Goal: Task Accomplishment & Management: Use online tool/utility

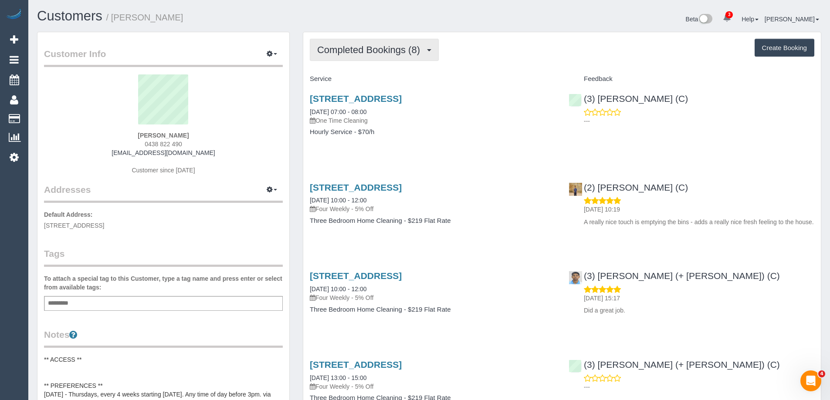
click at [381, 41] on button "Completed Bookings (8)" at bounding box center [374, 50] width 129 height 22
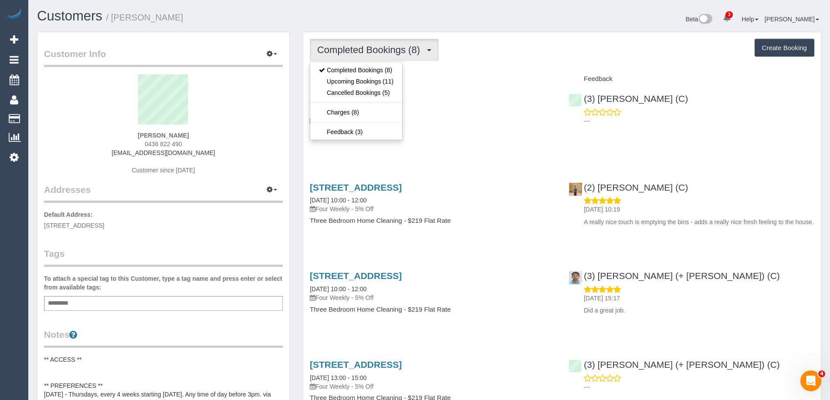
click at [403, 20] on h1 "Customers / [PERSON_NAME]" at bounding box center [230, 16] width 386 height 15
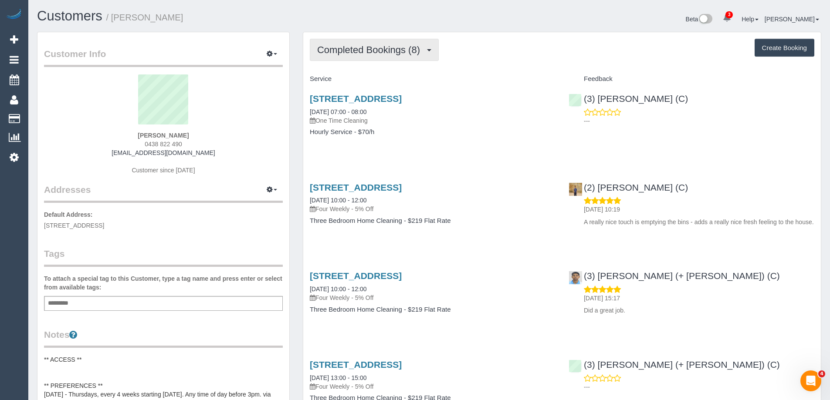
click at [387, 51] on span "Completed Bookings (8)" at bounding box center [370, 49] width 107 height 11
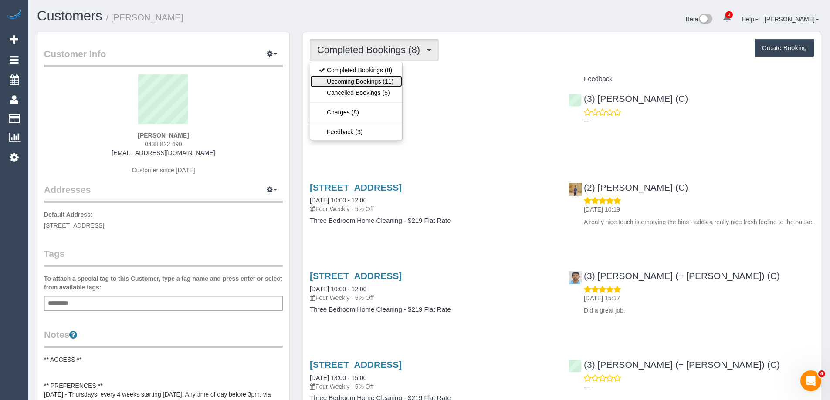
click at [393, 83] on link "Upcoming Bookings (11)" at bounding box center [356, 81] width 92 height 11
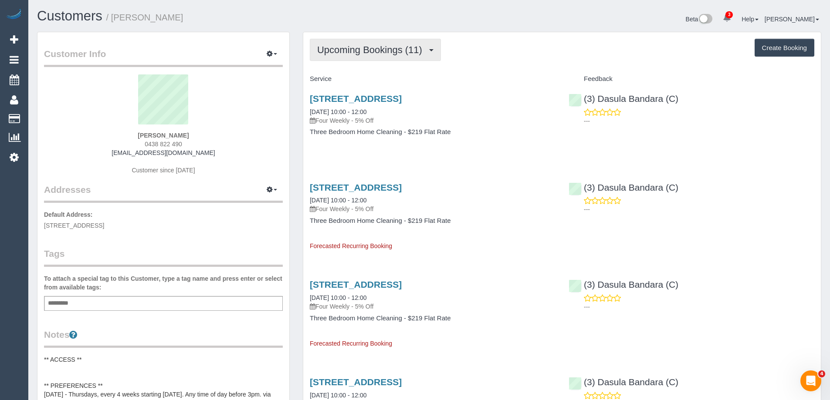
click at [361, 41] on button "Upcoming Bookings (11)" at bounding box center [375, 50] width 131 height 22
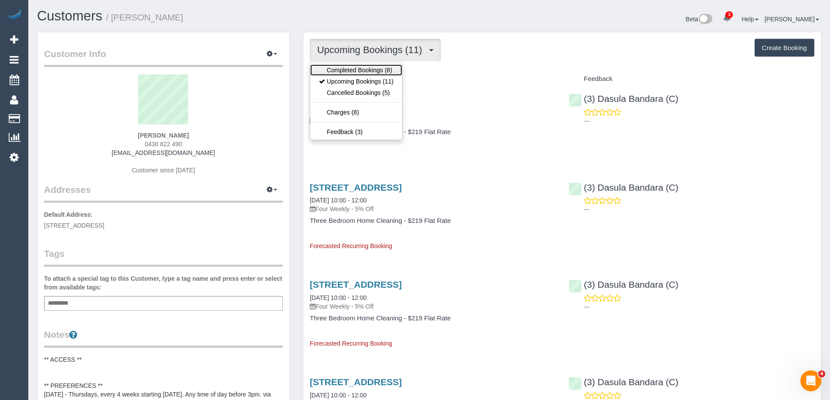
click at [369, 70] on link "Completed Bookings (8)" at bounding box center [356, 69] width 92 height 11
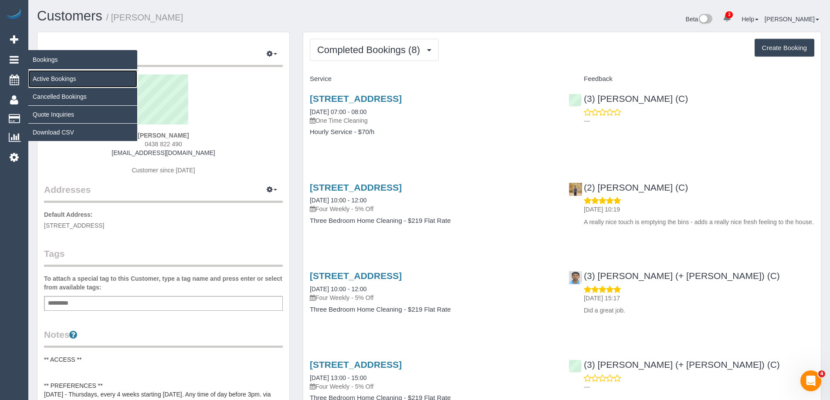
click at [64, 79] on link "Active Bookings" at bounding box center [82, 78] width 109 height 17
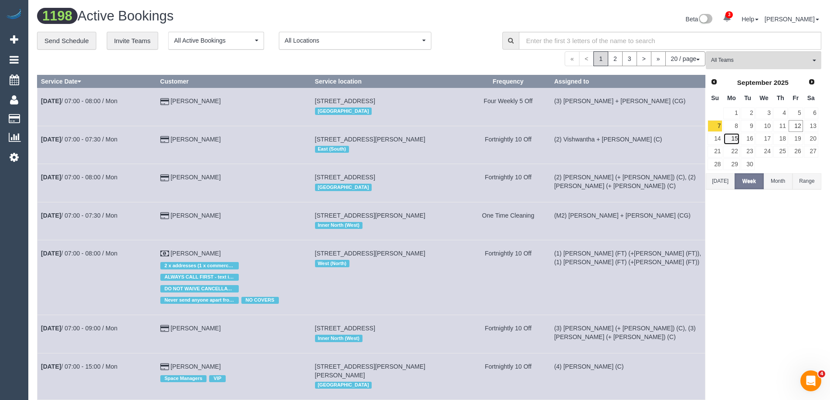
click at [738, 138] on link "15" at bounding box center [731, 139] width 16 height 12
click at [668, 37] on input "text" at bounding box center [670, 41] width 303 height 18
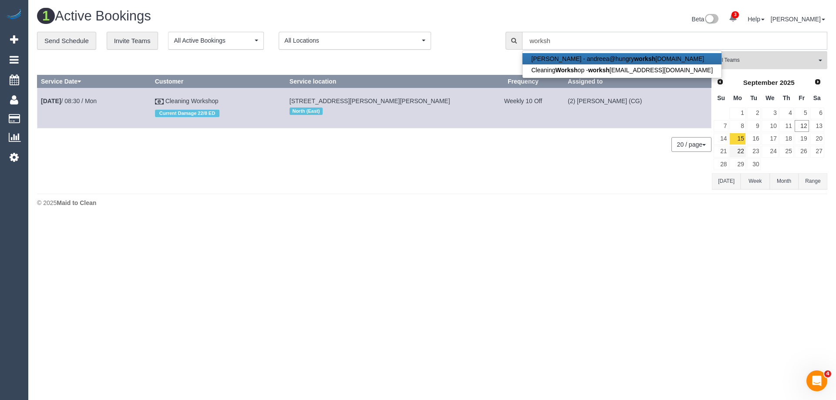
type input "worksh"
click at [744, 150] on link "22" at bounding box center [738, 152] width 16 height 12
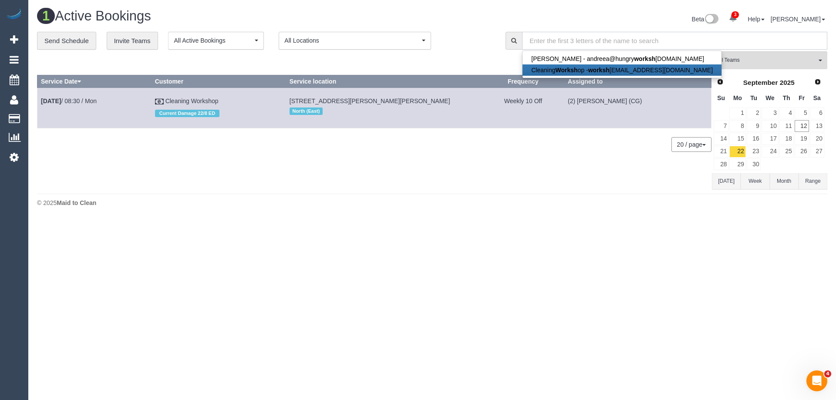
click at [554, 44] on input "text" at bounding box center [674, 41] width 305 height 18
type input "s"
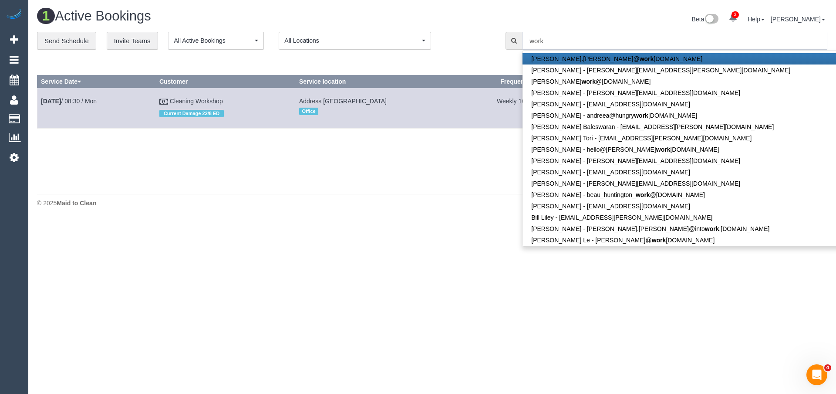
type input "work"
click at [440, 193] on div "1 Active Bookings Beta 3 Your Notifications You have 0 alerts × You have 1 to c…" at bounding box center [432, 110] width 808 height 220
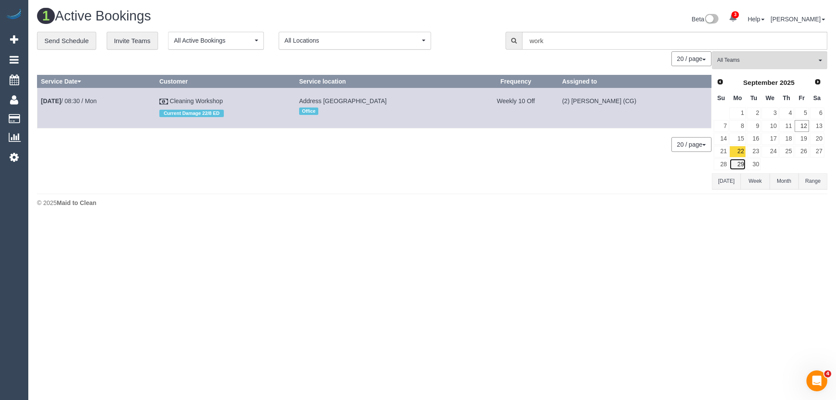
click at [735, 165] on link "29" at bounding box center [738, 165] width 16 height 12
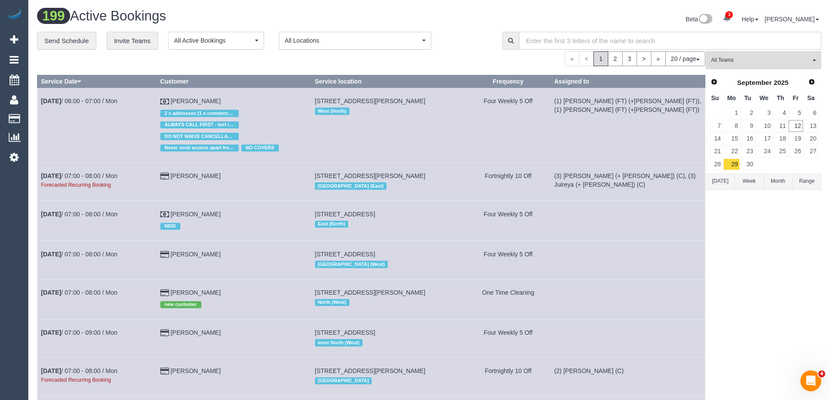
click at [563, 32] on input "text" at bounding box center [670, 41] width 303 height 18
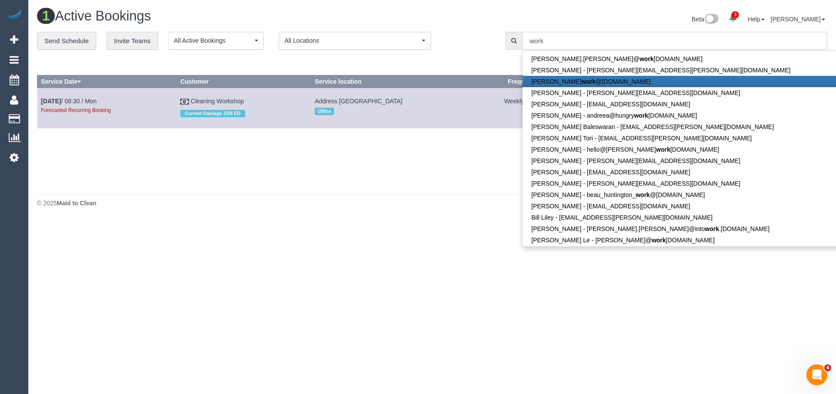
type input "work"
drag, startPoint x: 442, startPoint y: 216, endPoint x: 618, endPoint y: 172, distance: 181.3
click at [442, 216] on div "1 Active Bookings Beta 3 Your Notifications You have 0 alerts × You have 1 to c…" at bounding box center [432, 110] width 808 height 220
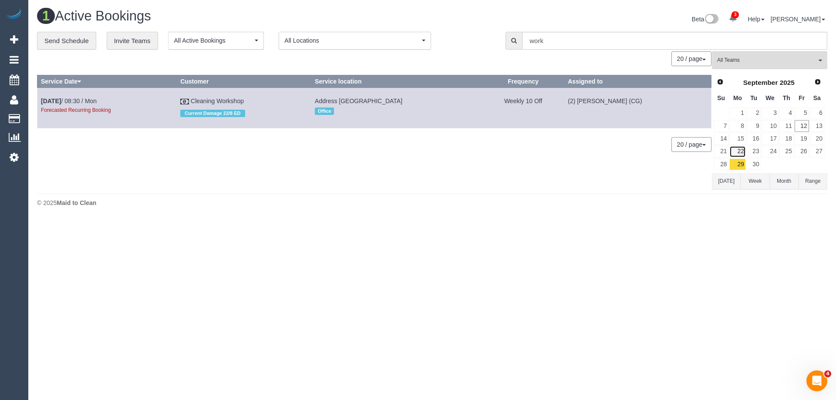
click at [740, 152] on link "22" at bounding box center [738, 152] width 16 height 12
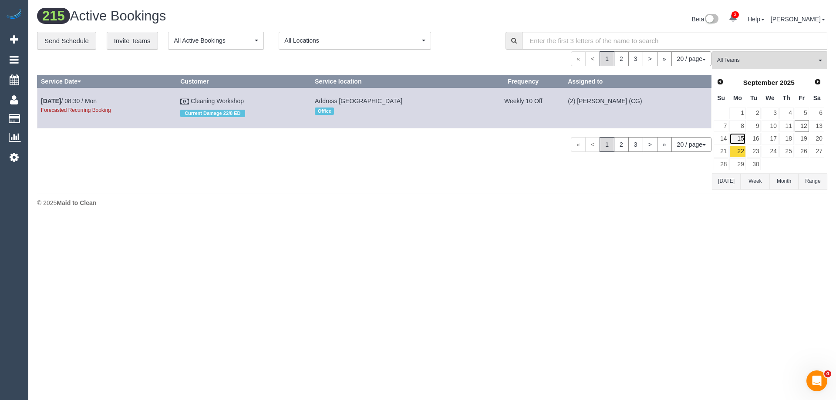
click at [743, 139] on link "15" at bounding box center [738, 139] width 16 height 12
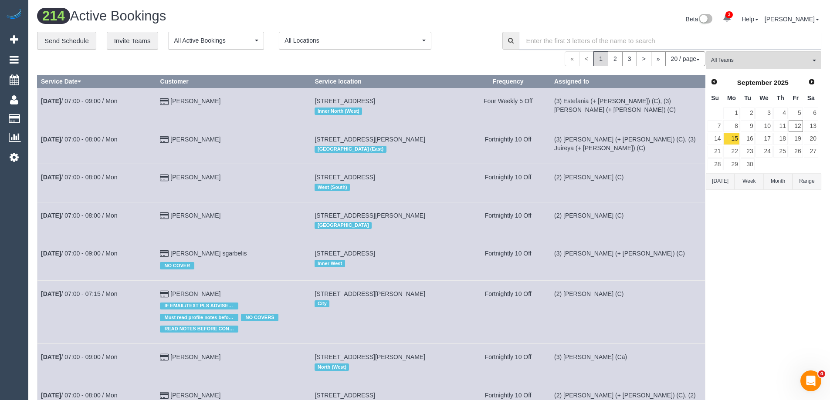
click at [533, 38] on input "text" at bounding box center [670, 41] width 303 height 18
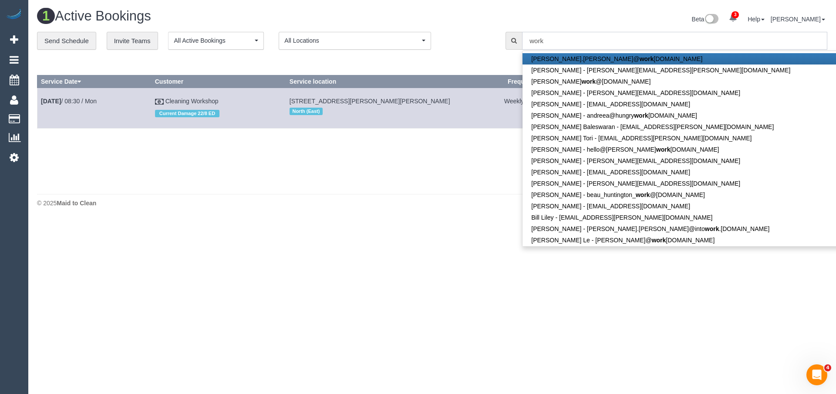
type input "work"
click at [411, 170] on div "0 Bookings found. We couldn't find any bookings that matched your search. Creat…" at bounding box center [374, 120] width 675 height 138
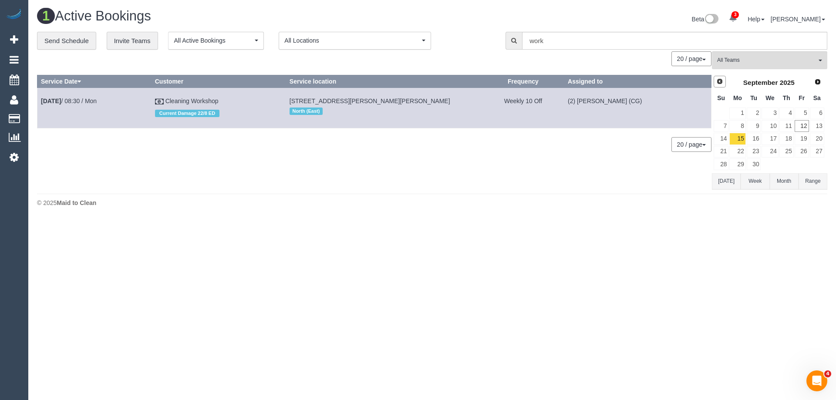
click at [722, 79] on span "Prev" at bounding box center [720, 81] width 7 height 7
click at [801, 152] on link "22" at bounding box center [802, 152] width 14 height 12
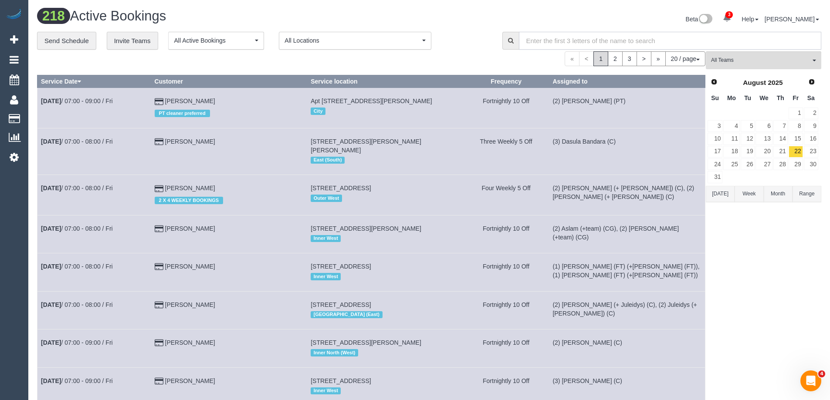
click at [624, 45] on input "text" at bounding box center [670, 41] width 303 height 18
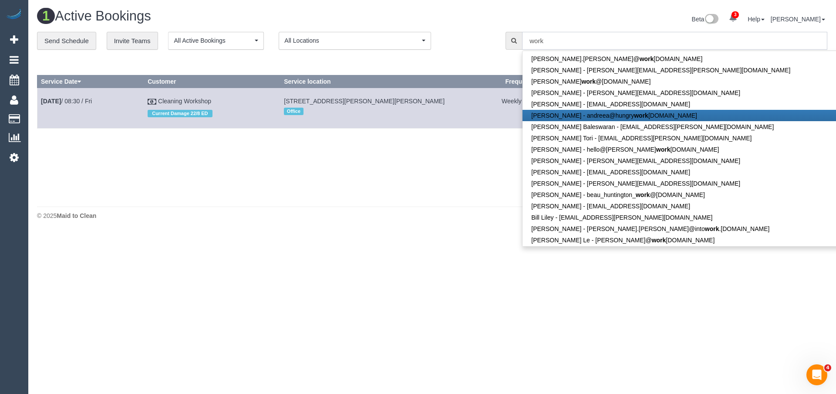
type input "work"
click at [411, 228] on div "1 Active Bookings Beta 3 Your Notifications You have 0 alerts × You have 1 to c…" at bounding box center [432, 116] width 808 height 233
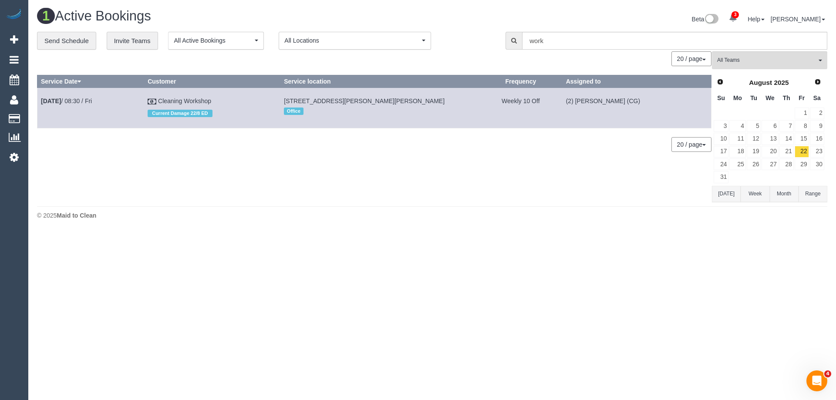
click at [731, 182] on td at bounding box center [737, 177] width 17 height 13
click at [731, 197] on button "[DATE]" at bounding box center [726, 194] width 29 height 16
